Goal: Task Accomplishment & Management: Complete application form

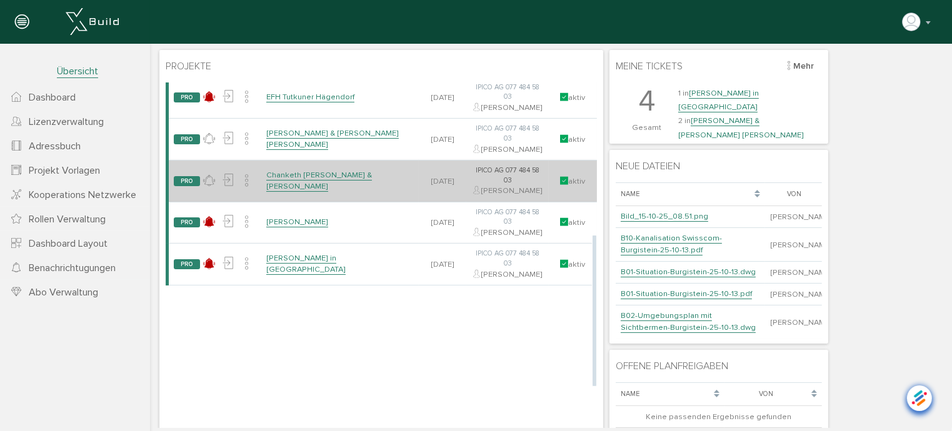
click at [318, 191] on link "Chanketh [PERSON_NAME] & [PERSON_NAME]" at bounding box center [319, 180] width 106 height 22
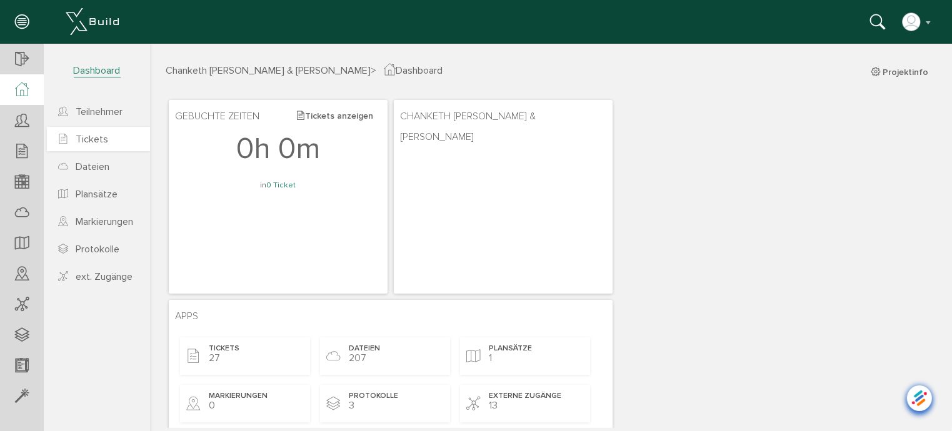
click at [100, 140] on span "Tickets" at bounding box center [92, 139] width 33 height 13
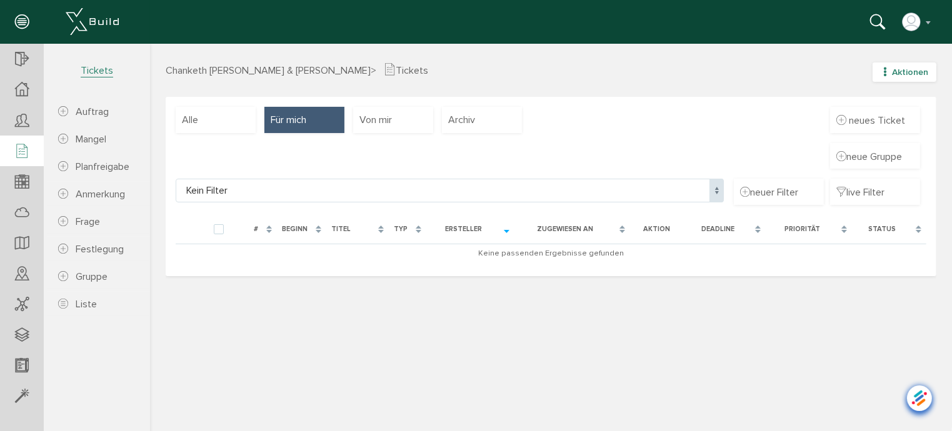
click at [889, 71] on icon "button" at bounding box center [884, 71] width 9 height 11
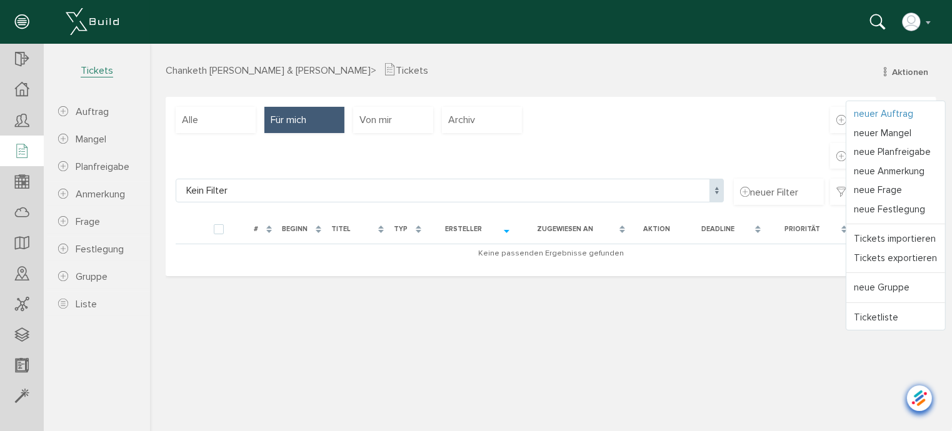
click at [857, 111] on link "neuer Auftrag" at bounding box center [895, 113] width 99 height 19
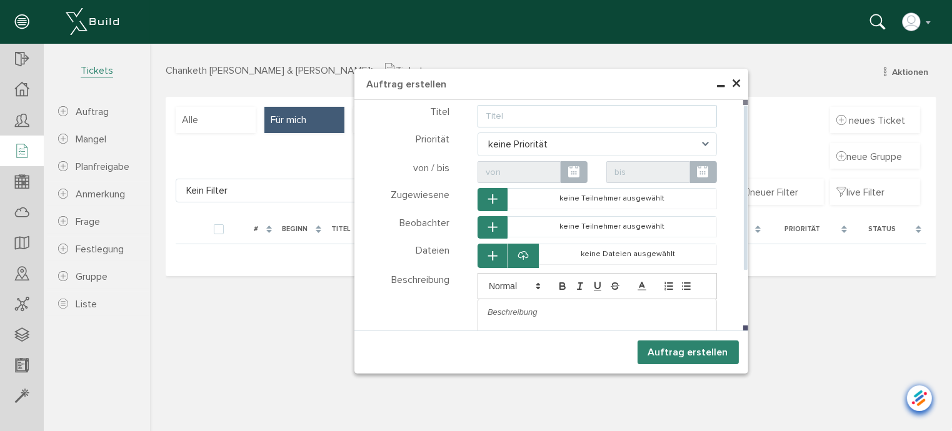
click at [621, 116] on input "text" at bounding box center [597, 115] width 240 height 23
type input "Position Wäscheabwurfschacht"
click at [707, 147] on span at bounding box center [709, 144] width 14 height 24
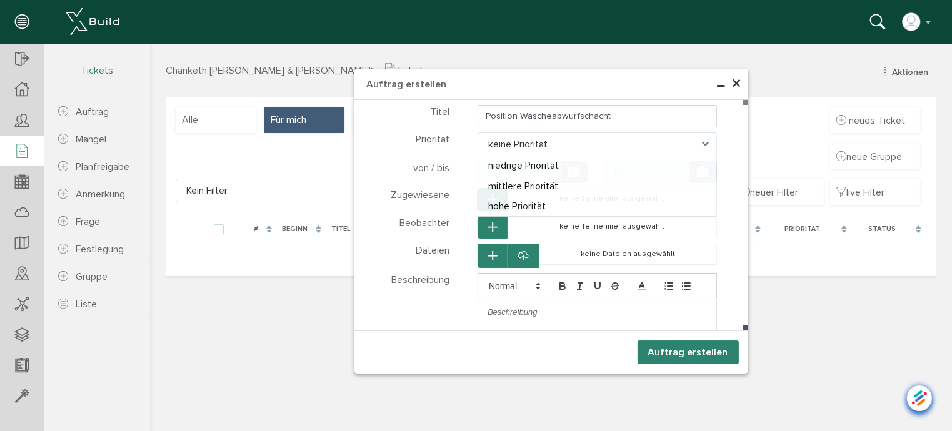
select select "high"
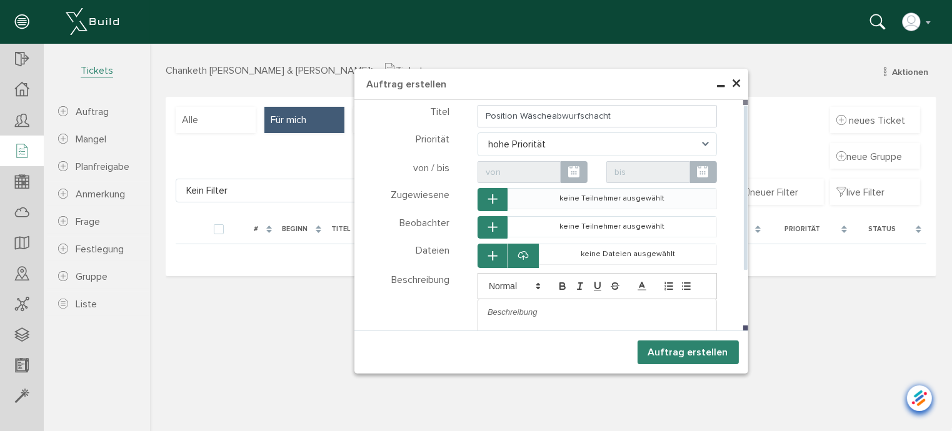
click at [533, 194] on td "keine Teilnehmer ausgewählt" at bounding box center [612, 198] width 209 height 21
click at [493, 190] on button "button" at bounding box center [492, 199] width 30 height 23
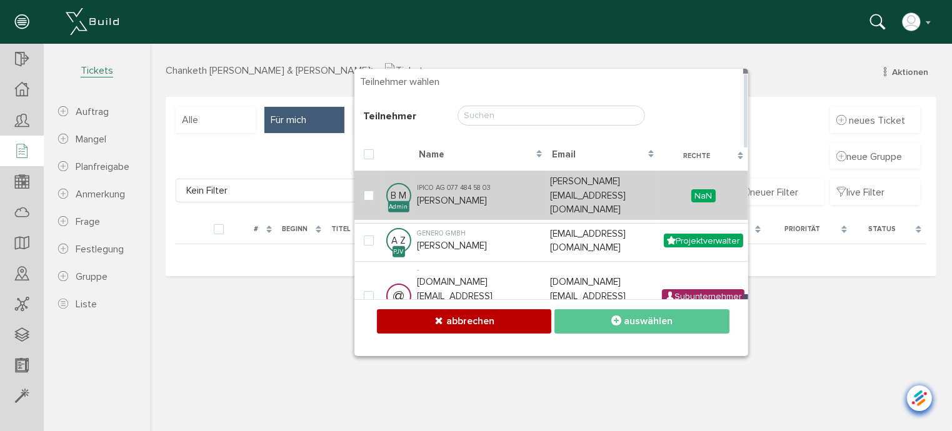
click at [465, 184] on td "IPICO AG 077 484 58 03 [PERSON_NAME]" at bounding box center [480, 194] width 133 height 49
checkbox input "true"
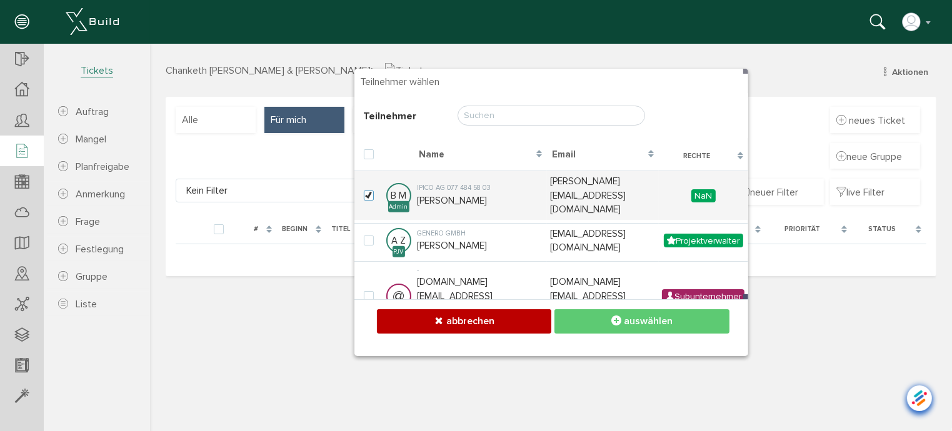
click at [627, 319] on span "auswählen" at bounding box center [647, 321] width 49 height 13
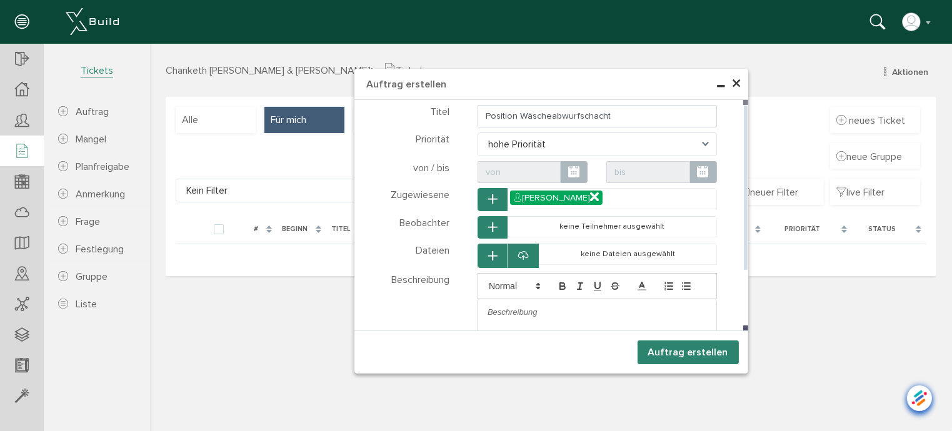
click at [496, 225] on icon "button" at bounding box center [492, 227] width 9 height 11
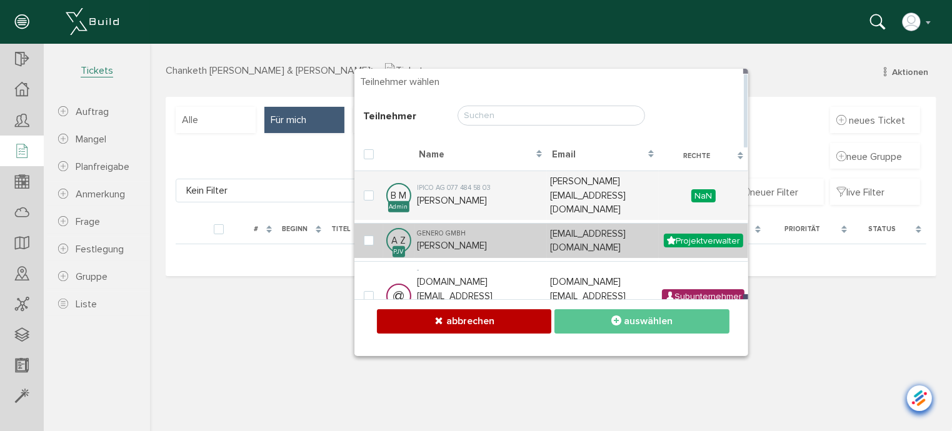
click at [455, 229] on td "Genero GmbH [PERSON_NAME]" at bounding box center [480, 240] width 133 height 35
checkbox input "true"
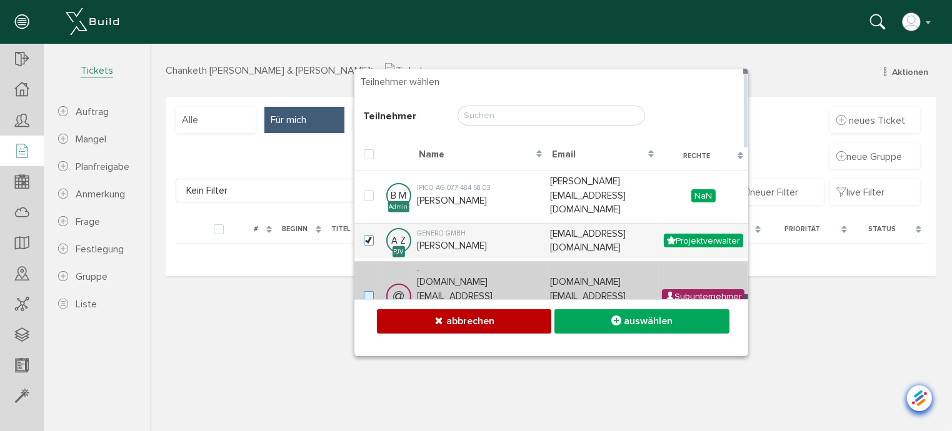
click at [363, 291] on label at bounding box center [370, 296] width 15 height 11
click at [363, 291] on input "checkbox" at bounding box center [367, 295] width 8 height 8
checkbox input "true"
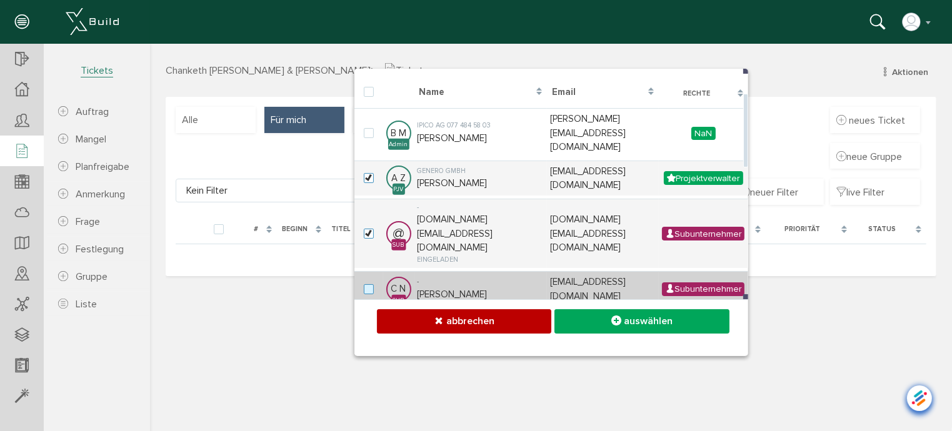
click at [369, 284] on label at bounding box center [370, 289] width 15 height 11
click at [369, 284] on input "checkbox" at bounding box center [367, 288] width 8 height 8
checkbox input "true"
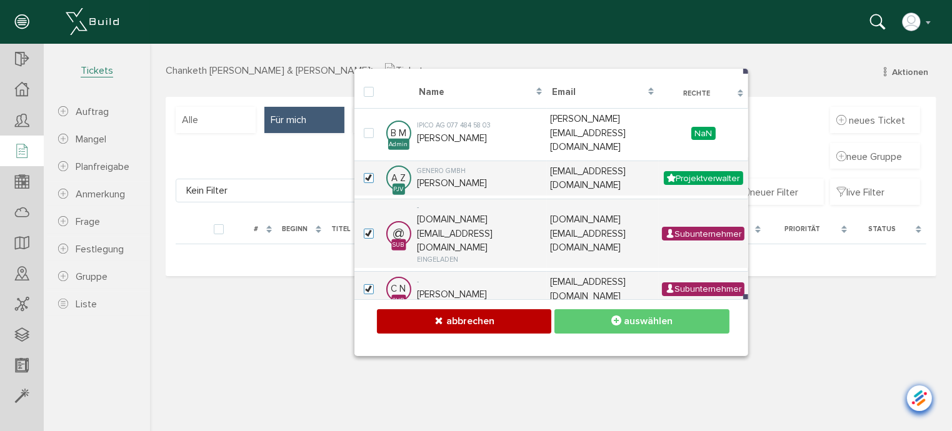
click at [645, 319] on span "auswählen" at bounding box center [647, 321] width 49 height 13
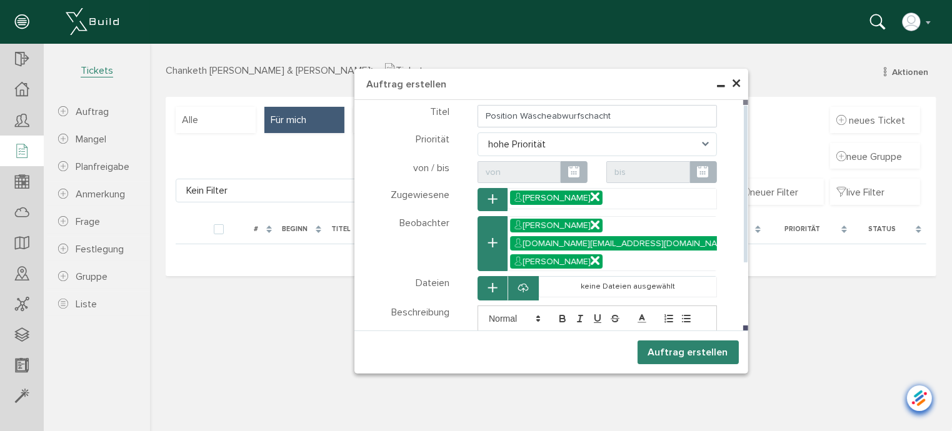
click at [522, 282] on icon at bounding box center [523, 288] width 10 height 13
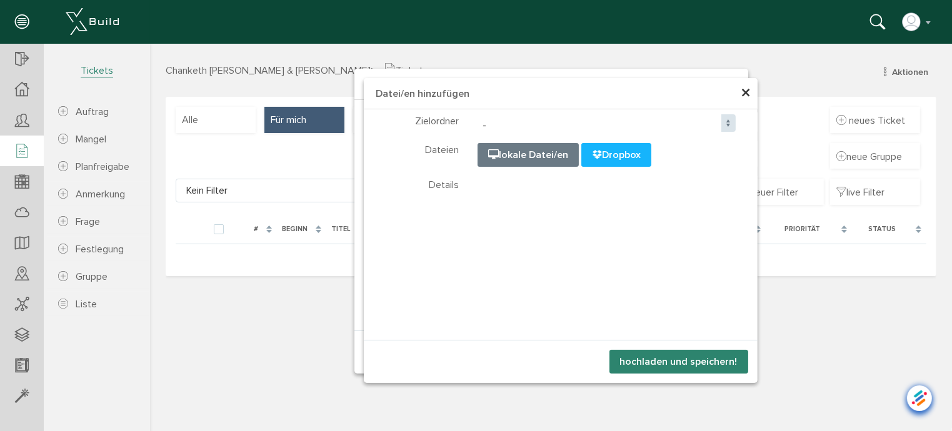
click at [611, 146] on div "Dropbox" at bounding box center [616, 155] width 70 height 24
click at [540, 156] on input "file" at bounding box center [790, 205] width 625 height 125
type input "C:\fakepath\Screenshot [DATE] 111512.jpg"
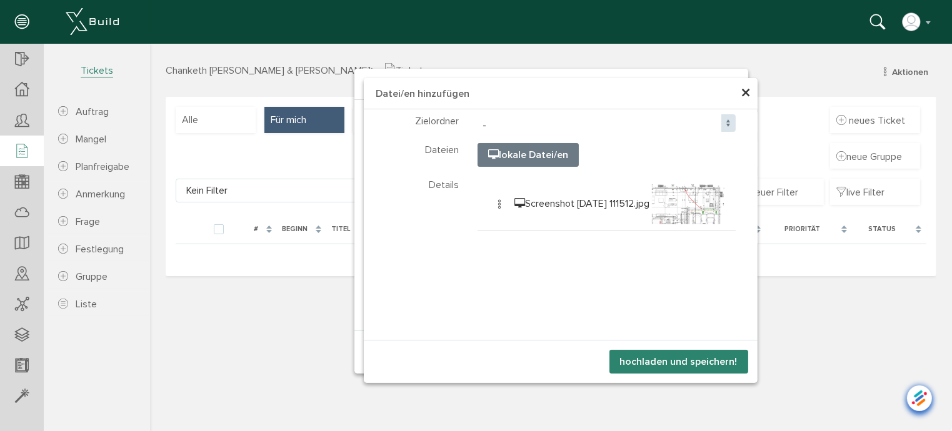
click at [674, 359] on button "hochladen und speichern!" at bounding box center [678, 362] width 139 height 24
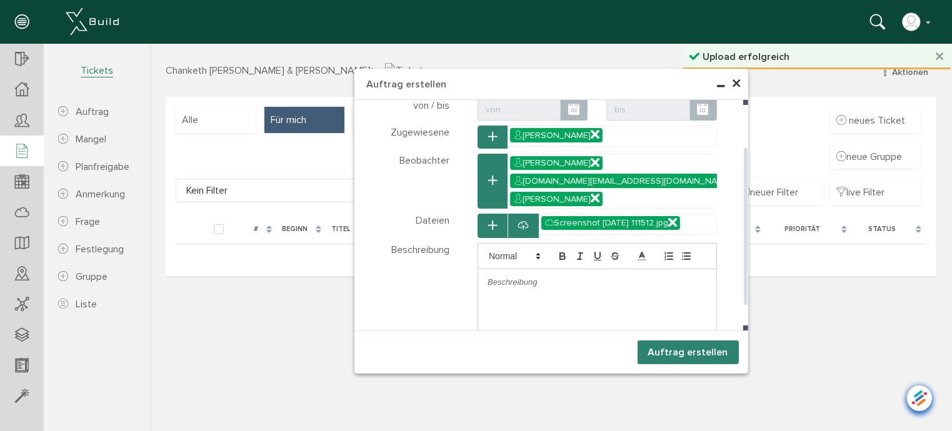
click at [539, 276] on p at bounding box center [596, 281] width 219 height 11
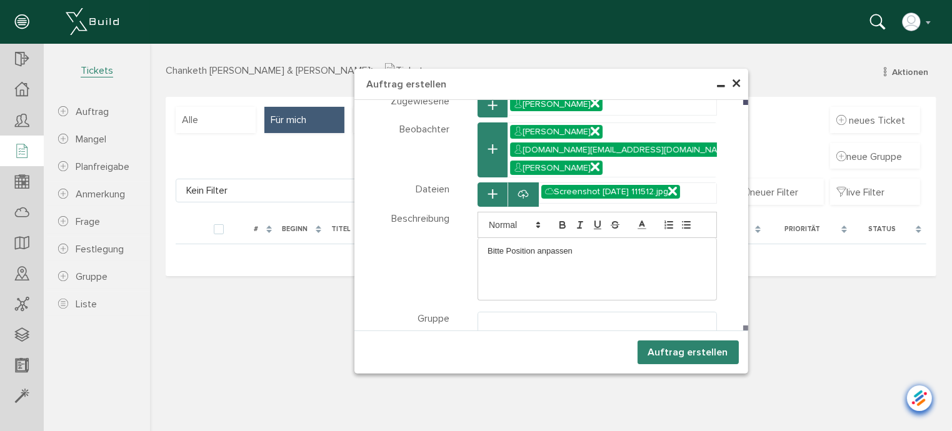
click at [699, 353] on button "Auftrag erstellen" at bounding box center [687, 352] width 101 height 24
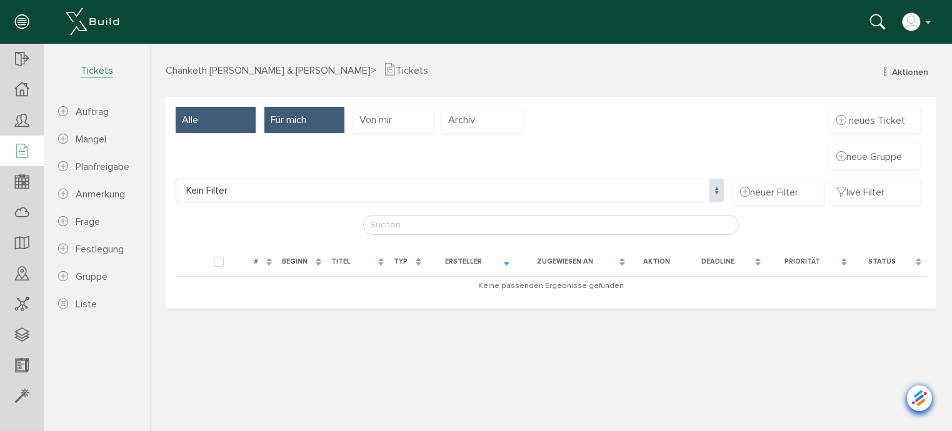
click at [202, 116] on div "Alle" at bounding box center [215, 119] width 80 height 26
